Goal: Transaction & Acquisition: Purchase product/service

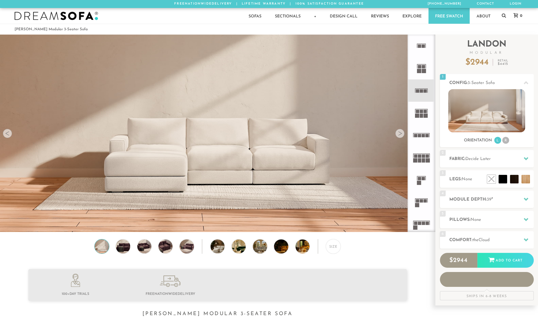
scroll to position [6672, 538]
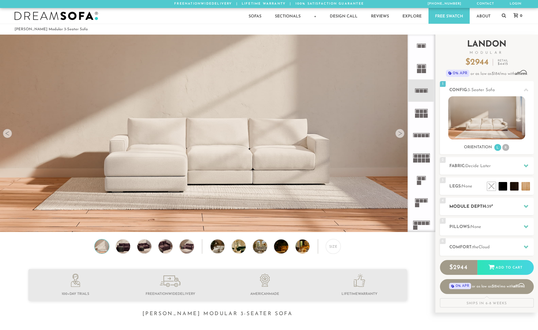
click at [500, 208] on h2 "Module Depth: 39 "" at bounding box center [491, 207] width 84 height 7
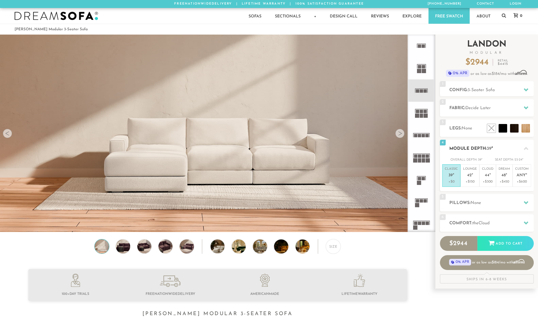
click at [499, 147] on h2 "Module Depth: 39 "" at bounding box center [491, 149] width 84 height 7
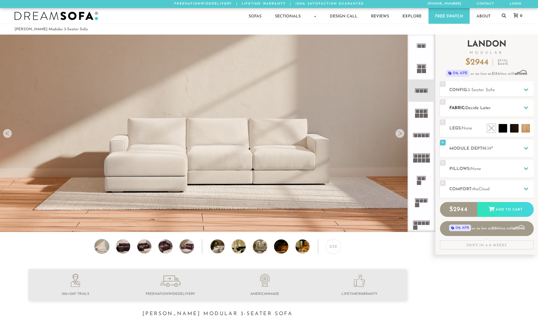
click at [502, 106] on h2 "Fabric: Decide Later" at bounding box center [491, 108] width 84 height 7
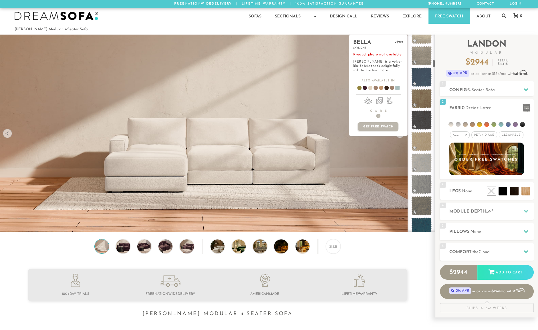
scroll to position [958, 0]
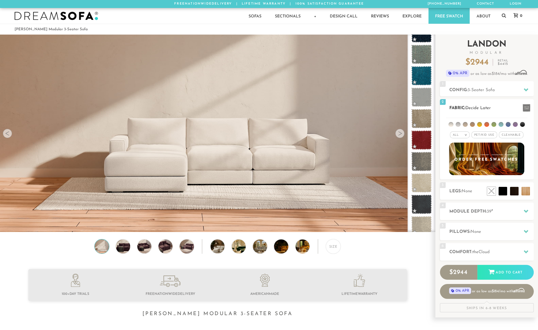
click at [506, 124] on li at bounding box center [508, 124] width 5 height 5
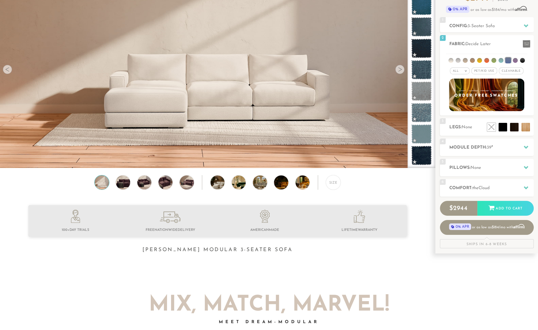
scroll to position [16, 0]
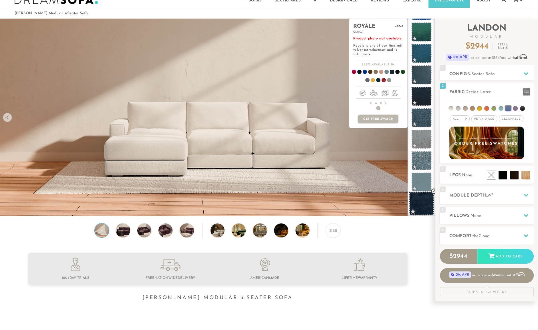
click at [423, 196] on span at bounding box center [421, 204] width 25 height 24
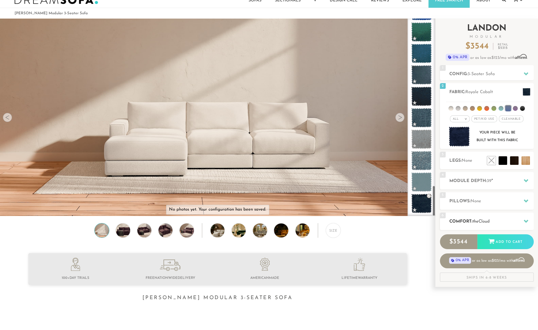
click at [482, 216] on div "6 Comfort: the Cloud soft" at bounding box center [487, 221] width 94 height 17
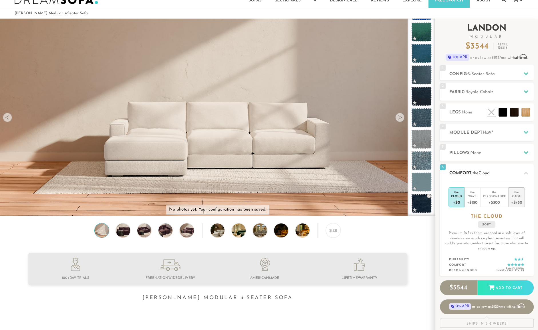
click at [515, 197] on div "Plush" at bounding box center [516, 196] width 11 height 4
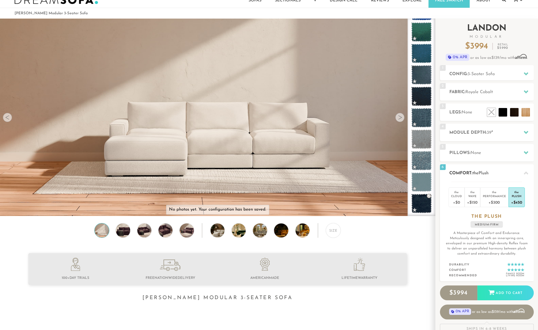
click at [496, 176] on div "6 Comfort: the Plush medium firm" at bounding box center [487, 172] width 94 height 17
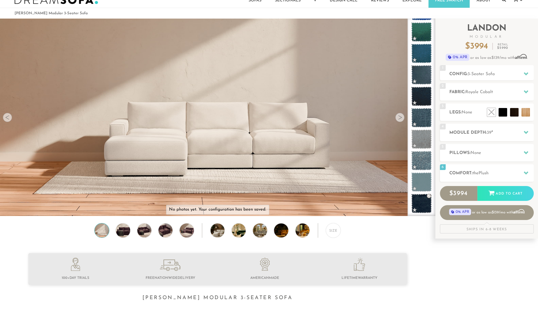
click at [336, 232] on div "Size" at bounding box center [333, 230] width 15 height 15
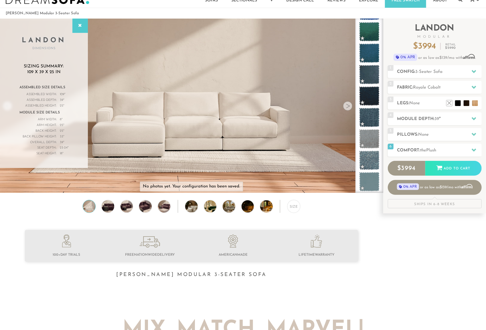
scroll to position [0, 0]
